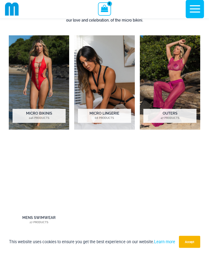
scroll to position [250, 0]
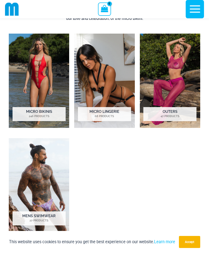
click at [41, 59] on img "Visit product category Micro Bikinis" at bounding box center [39, 81] width 60 height 94
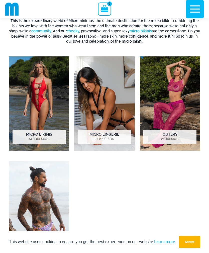
scroll to position [233, 0]
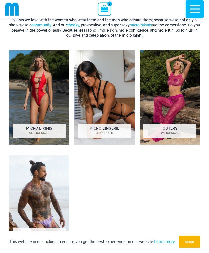
click at [118, 83] on img "Visit product category Micro Lingerie" at bounding box center [104, 98] width 60 height 94
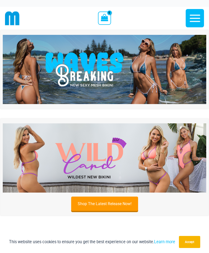
scroll to position [249, 0]
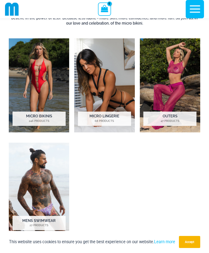
click at [185, 82] on img "Visit product category Outers" at bounding box center [170, 85] width 60 height 94
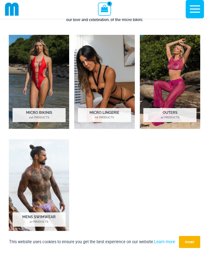
click at [48, 62] on img "Visit product category Micro Bikinis" at bounding box center [39, 82] width 60 height 94
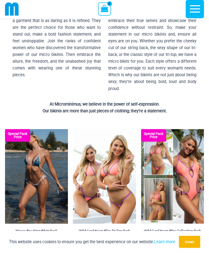
scroll to position [44, 0]
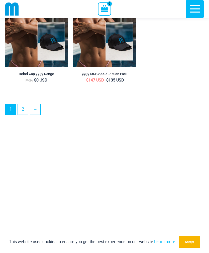
scroll to position [1487, 0]
click at [36, 109] on link "→" at bounding box center [35, 109] width 10 height 10
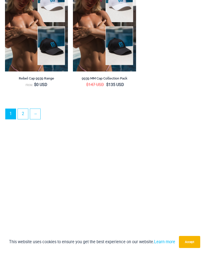
scroll to position [1503, 0]
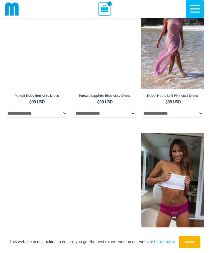
scroll to position [324, 0]
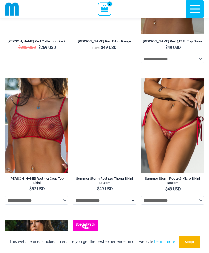
scroll to position [1345, 0]
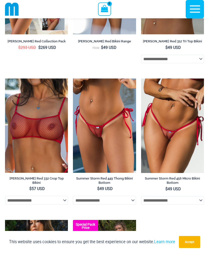
click at [73, 78] on img at bounding box center [73, 78] width 0 height 0
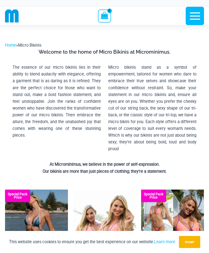
scroll to position [1361, 0]
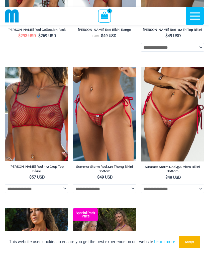
click at [141, 67] on img at bounding box center [141, 67] width 0 height 0
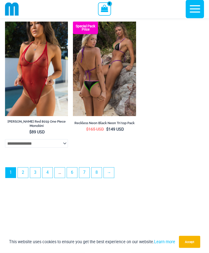
scroll to position [1545, 0]
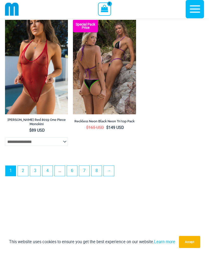
click at [5, 20] on img at bounding box center [5, 20] width 0 height 0
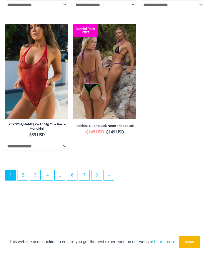
scroll to position [1561, 0]
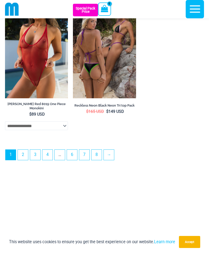
click at [113, 160] on link "→" at bounding box center [109, 154] width 10 height 10
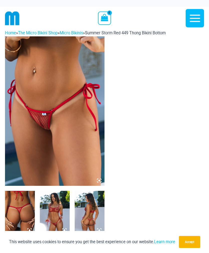
click at [65, 73] on img at bounding box center [54, 110] width 99 height 149
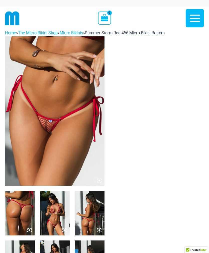
click at [66, 59] on img at bounding box center [54, 110] width 99 height 149
click at [69, 68] on img at bounding box center [54, 110] width 99 height 149
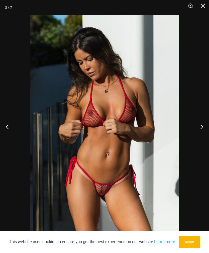
click at [148, 86] on div at bounding box center [104, 126] width 209 height 253
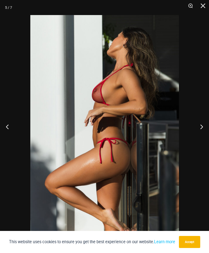
click at [149, 90] on img at bounding box center [104, 126] width 148 height 223
click at [159, 87] on img at bounding box center [104, 126] width 148 height 223
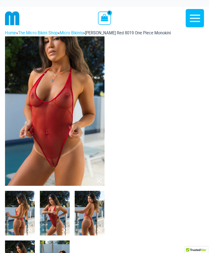
click at [76, 68] on img at bounding box center [54, 110] width 99 height 149
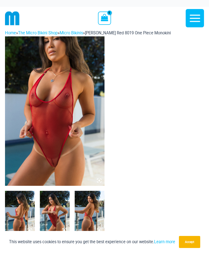
click at [78, 63] on img at bounding box center [54, 110] width 99 height 149
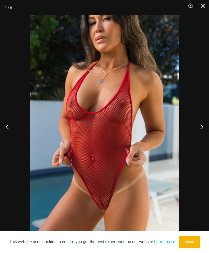
click at [191, 234] on div "This website uses cookies to ensure you get the best experience on our website.…" at bounding box center [104, 242] width 209 height 22
click at [191, 239] on button "Accept" at bounding box center [189, 242] width 21 height 12
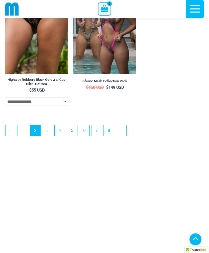
scroll to position [1469, 0]
click at [125, 135] on link "→" at bounding box center [121, 130] width 10 height 10
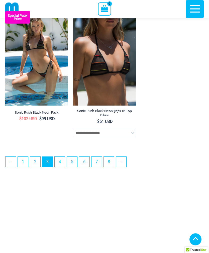
scroll to position [1438, 0]
click at [125, 167] on link "→" at bounding box center [121, 162] width 10 height 10
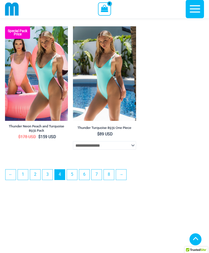
scroll to position [1373, 0]
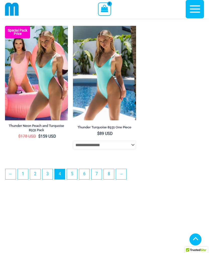
click at [125, 179] on link "→" at bounding box center [121, 174] width 10 height 10
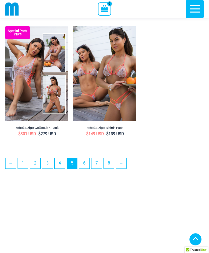
scroll to position [1417, 0]
click at [124, 168] on link "→" at bounding box center [121, 163] width 10 height 10
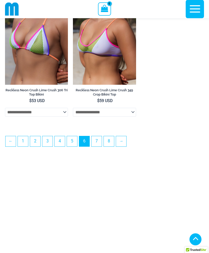
scroll to position [1434, 0]
click at [123, 146] on link "→" at bounding box center [121, 141] width 10 height 10
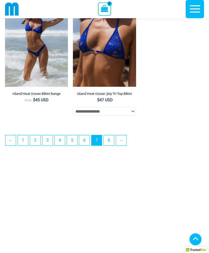
scroll to position [1456, 0]
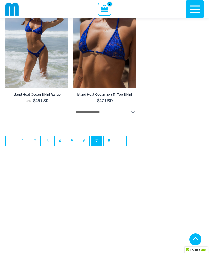
click at [124, 146] on link "→" at bounding box center [121, 141] width 10 height 10
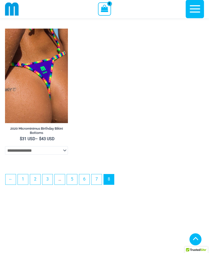
scroll to position [1043, 0]
